Goal: Obtain resource: Download file/media

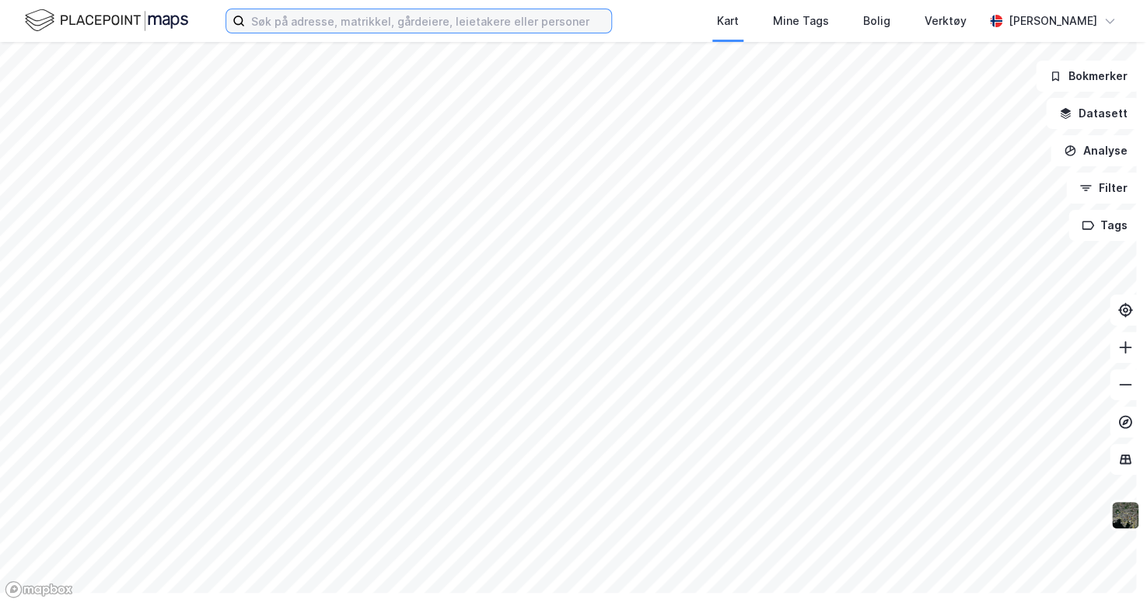
click at [390, 33] on input at bounding box center [428, 20] width 366 height 23
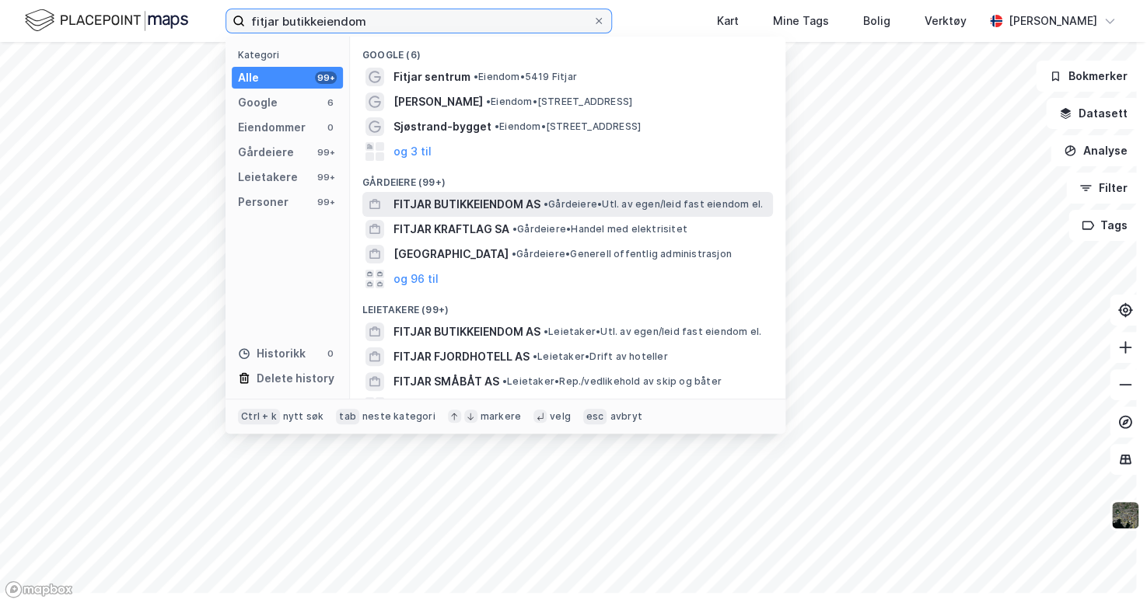
type input "fitjar butikkeiendom"
click at [540, 214] on span "FITJAR BUTIKKEIENDOM AS" at bounding box center [466, 204] width 147 height 19
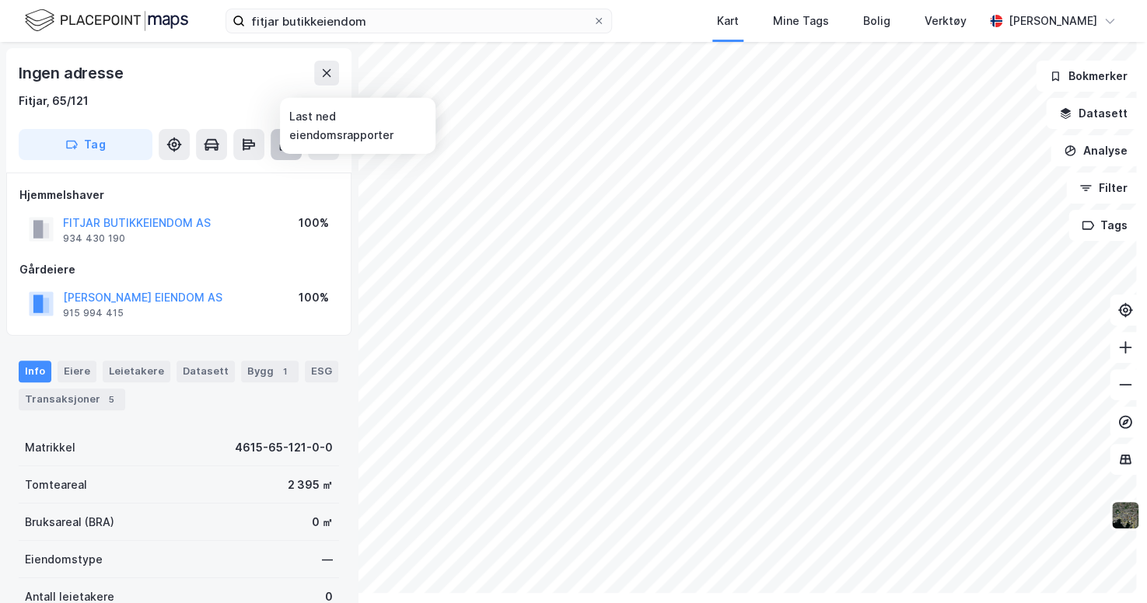
click at [294, 152] on icon at bounding box center [286, 145] width 16 height 16
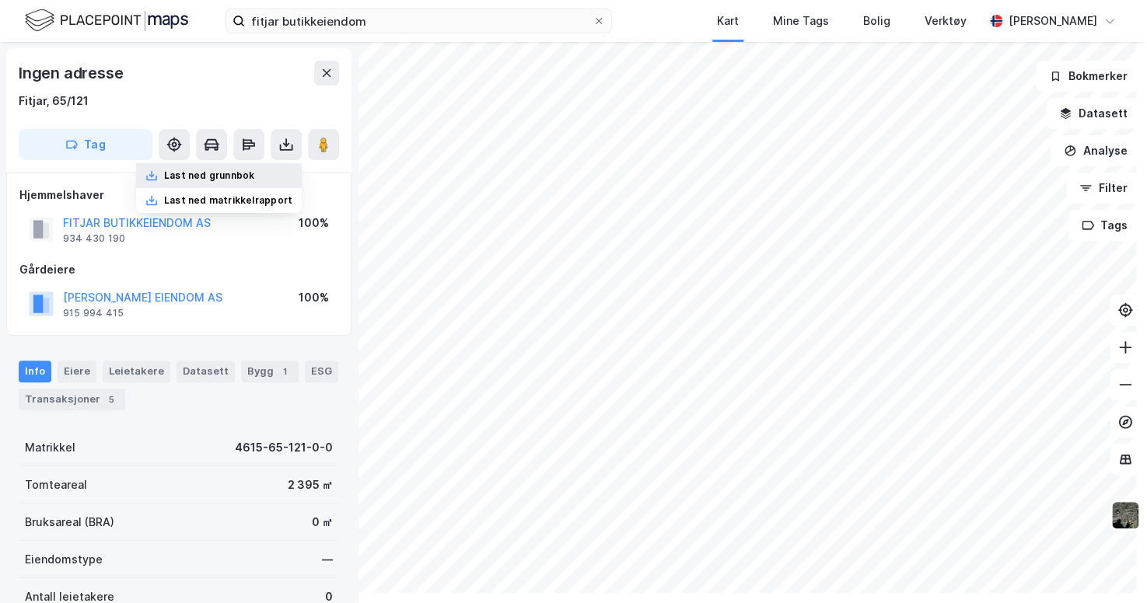
click at [254, 182] on div "Last ned grunnbok" at bounding box center [209, 175] width 90 height 12
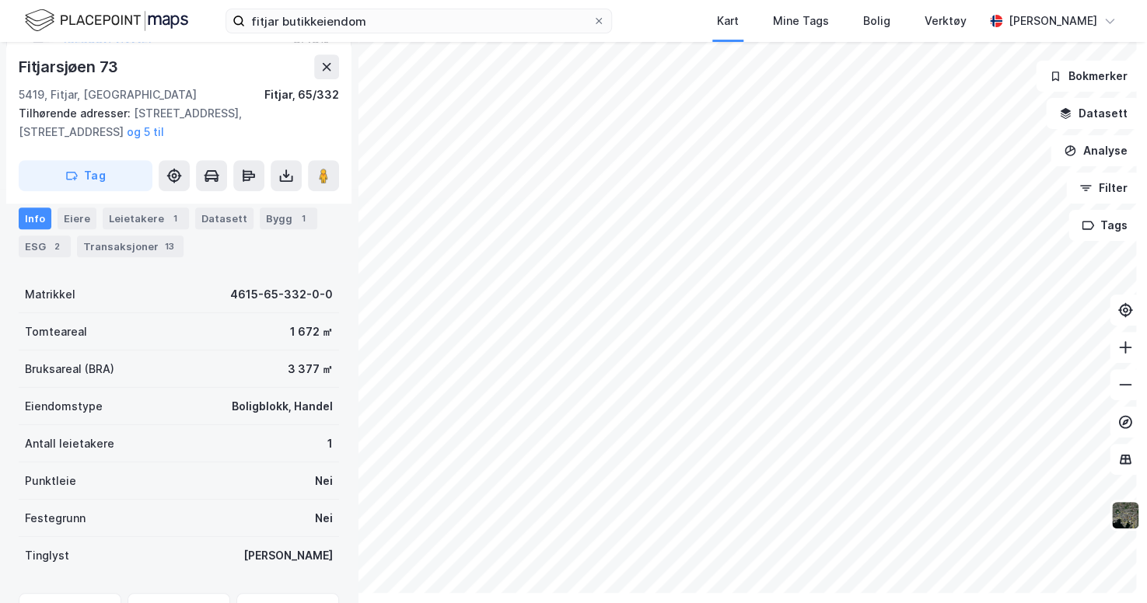
scroll to position [353, 0]
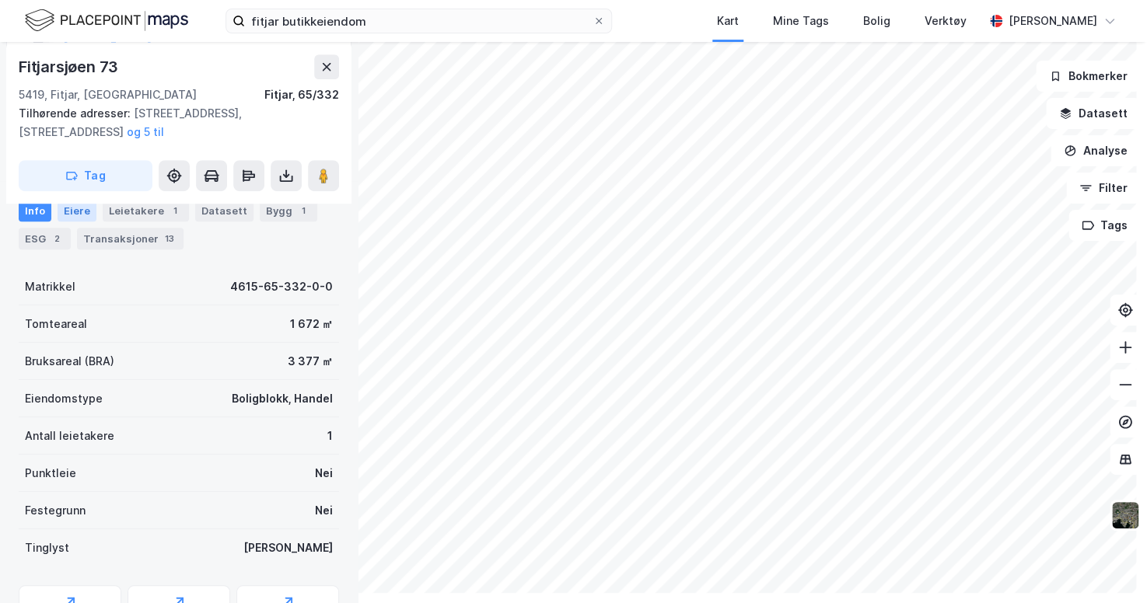
click at [96, 222] on div "Eiere" at bounding box center [77, 211] width 39 height 22
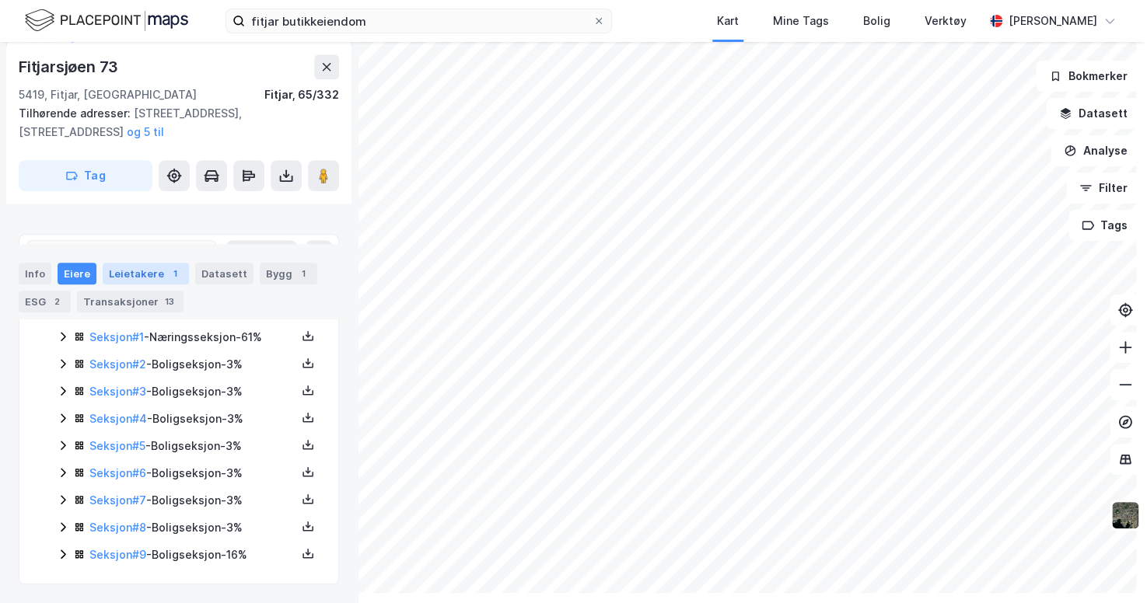
scroll to position [494, 0]
click at [314, 342] on icon at bounding box center [308, 336] width 12 height 12
click at [240, 299] on div "Grunnbok" at bounding box center [214, 289] width 52 height 19
